Goal: Information Seeking & Learning: Learn about a topic

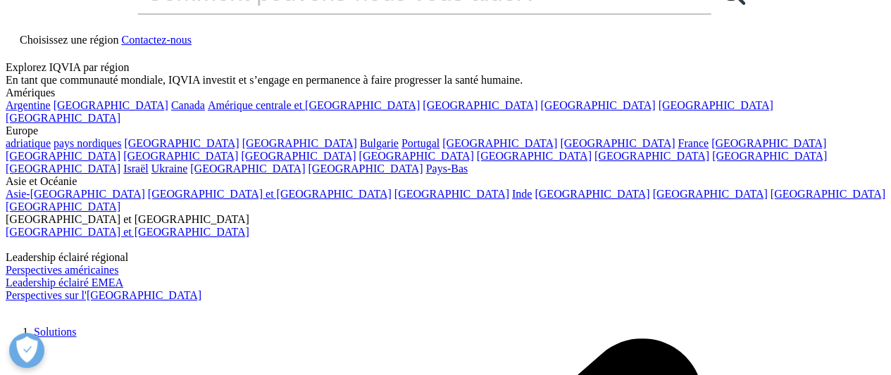
scroll to position [70, 0]
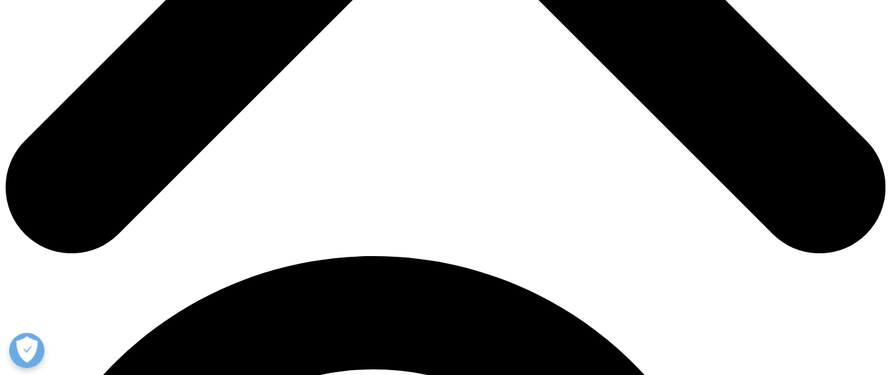
scroll to position [660, 0]
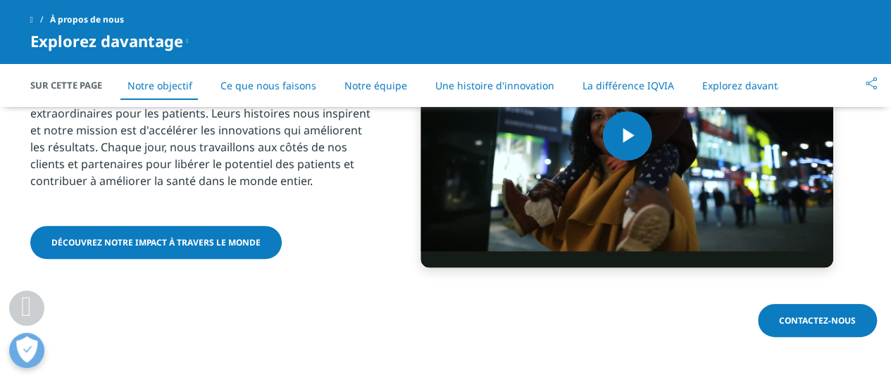
click at [270, 84] on font "Ce que nous faisons" at bounding box center [268, 85] width 96 height 13
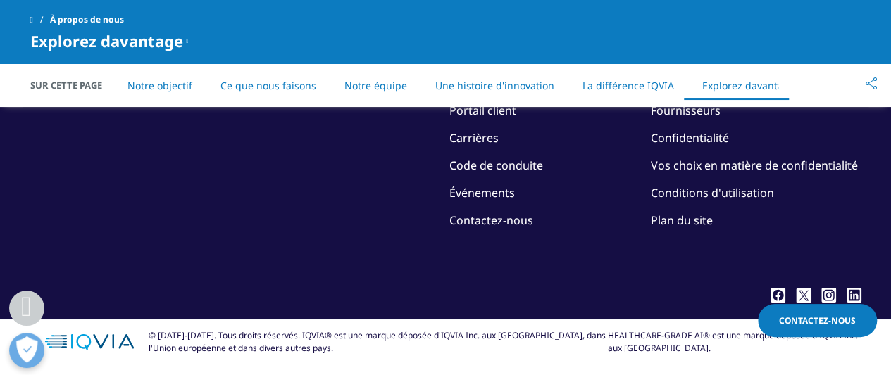
scroll to position [3310, 0]
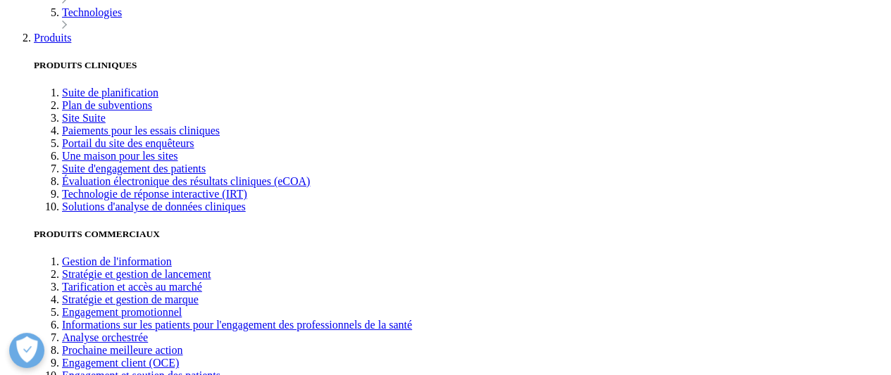
scroll to position [2676, 0]
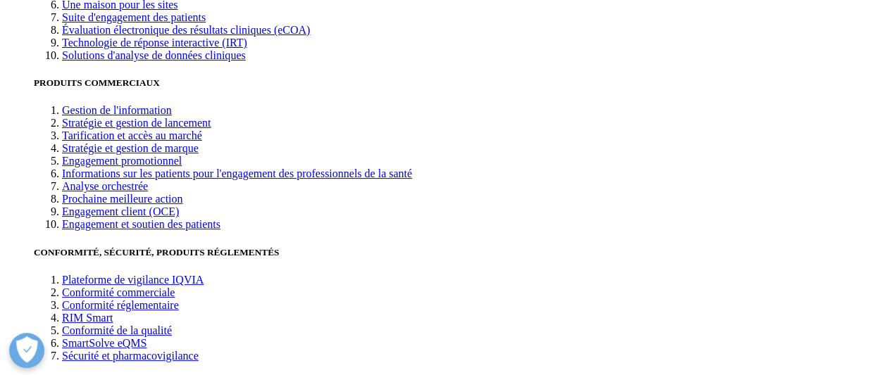
drag, startPoint x: 537, startPoint y: 174, endPoint x: 525, endPoint y: 173, distance: 11.3
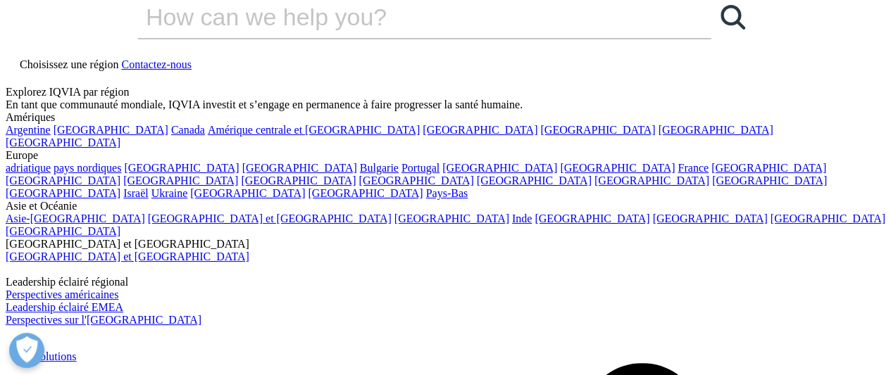
scroll to position [0, 0]
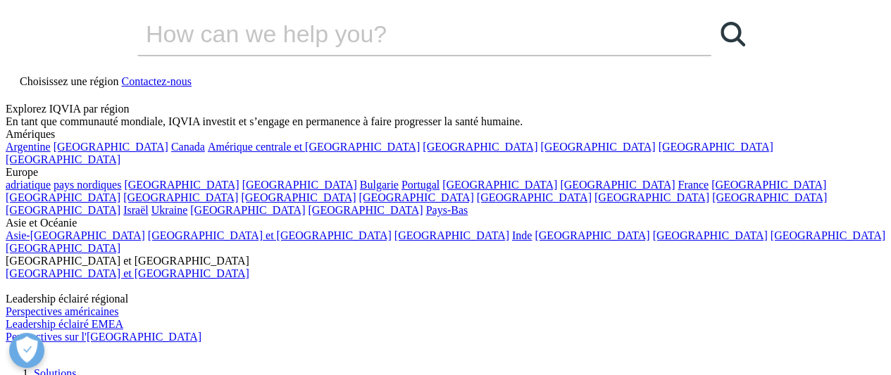
click at [17, 88] on icon at bounding box center [11, 94] width 11 height 12
click at [281, 55] on input "Search" at bounding box center [404, 34] width 534 height 42
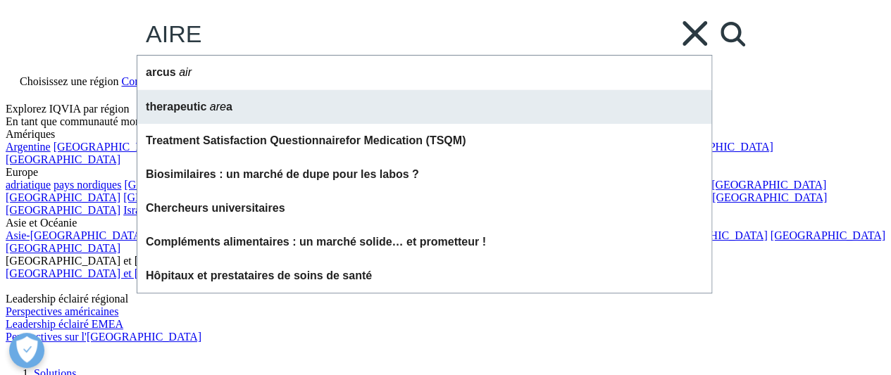
type input "AIRE"
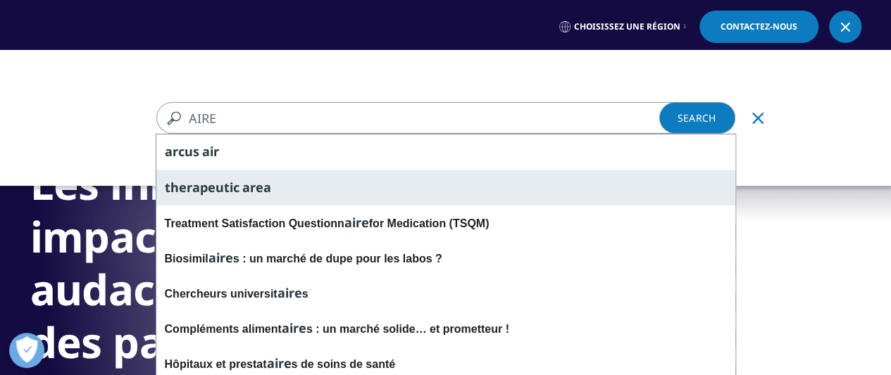
click at [194, 184] on span "therapeutic" at bounding box center [202, 187] width 75 height 17
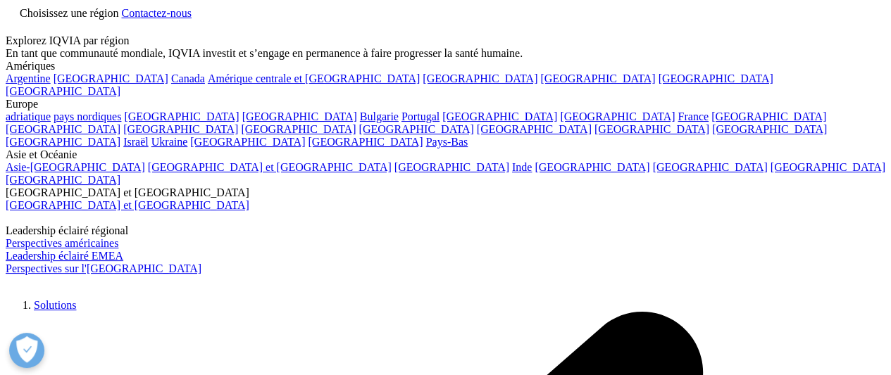
type input "therapeutic area"
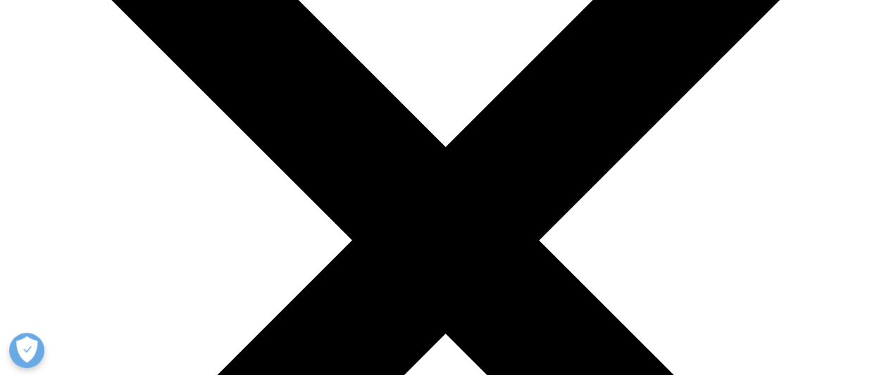
scroll to position [282, 0]
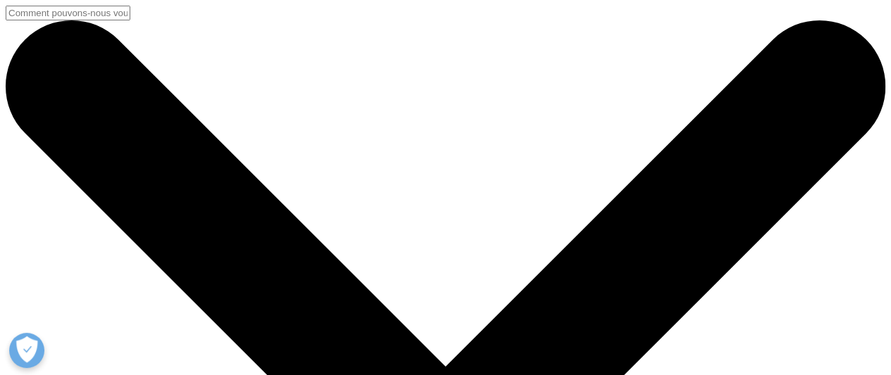
scroll to position [580, 831]
